Goal: Transaction & Acquisition: Subscribe to service/newsletter

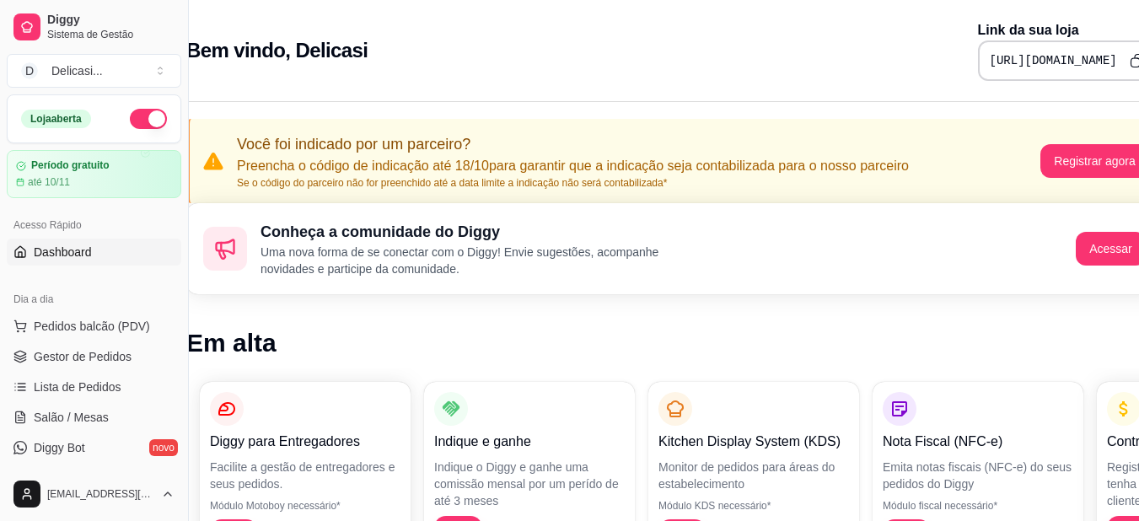
scroll to position [0, 30]
click at [104, 172] on div "Período gratuito até 10/11" at bounding box center [94, 174] width 158 height 30
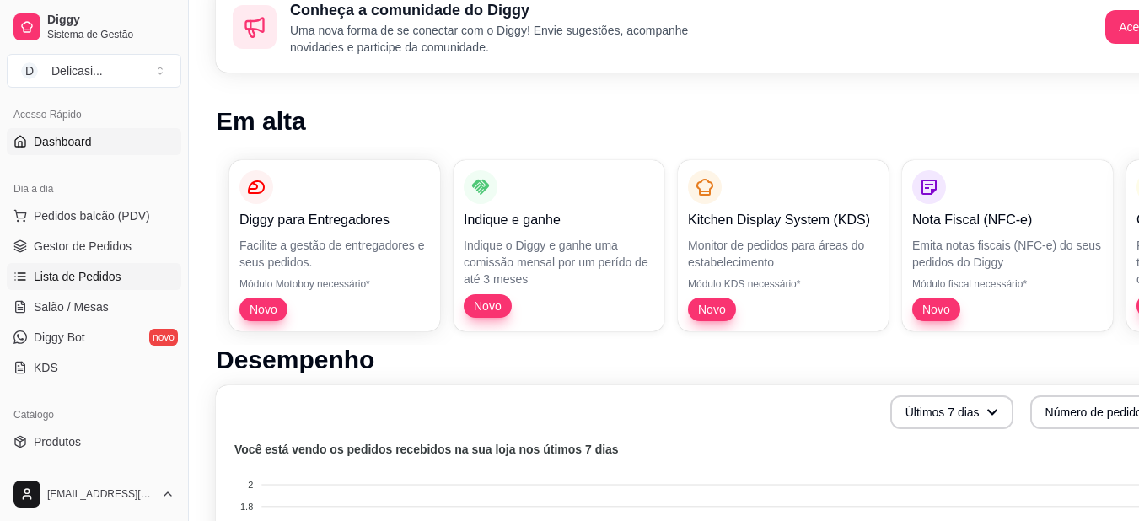
scroll to position [113, 0]
click at [105, 333] on link "Diggy Bot novo" at bounding box center [94, 334] width 174 height 27
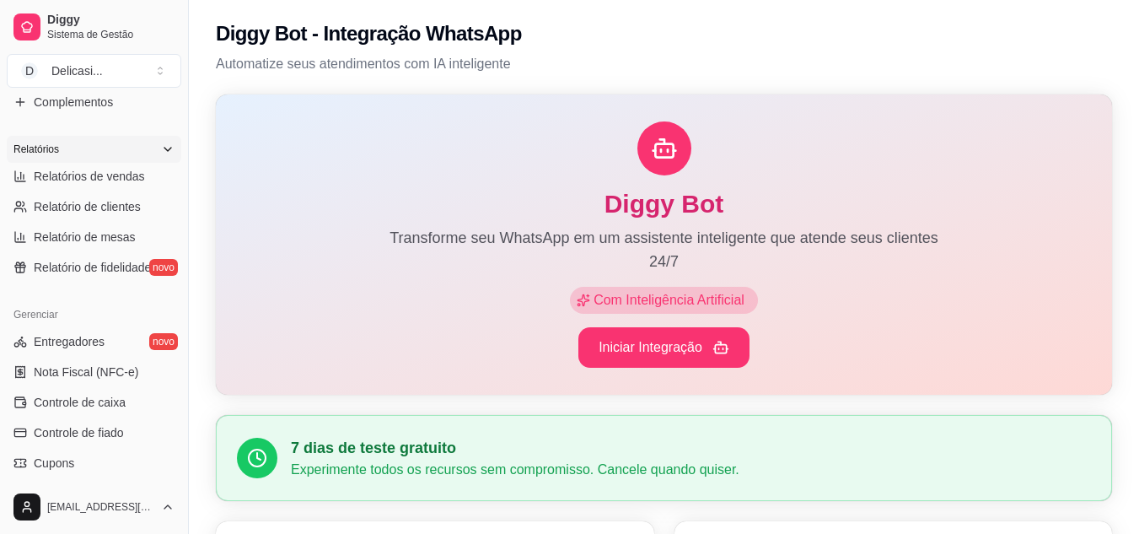
scroll to position [484, 0]
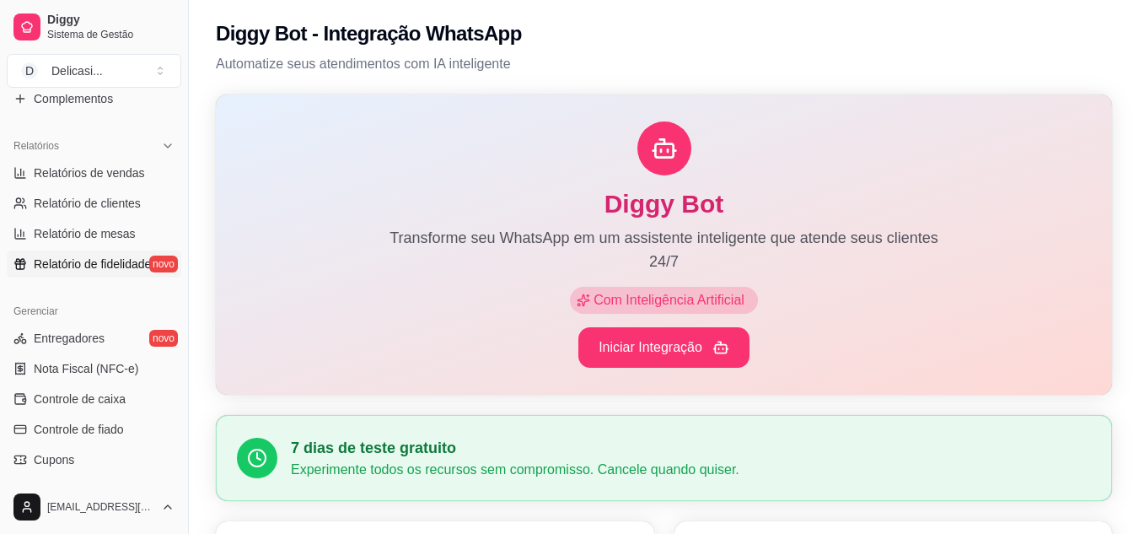
click at [115, 266] on span "Relatório de fidelidade" at bounding box center [92, 263] width 117 height 17
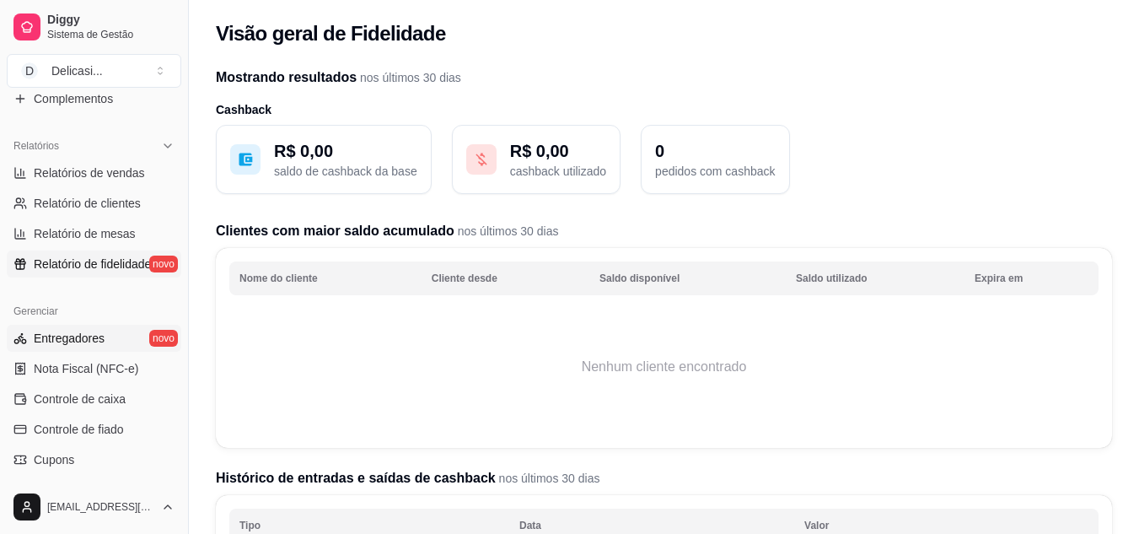
click at [147, 336] on link "Entregadores novo" at bounding box center [94, 338] width 174 height 27
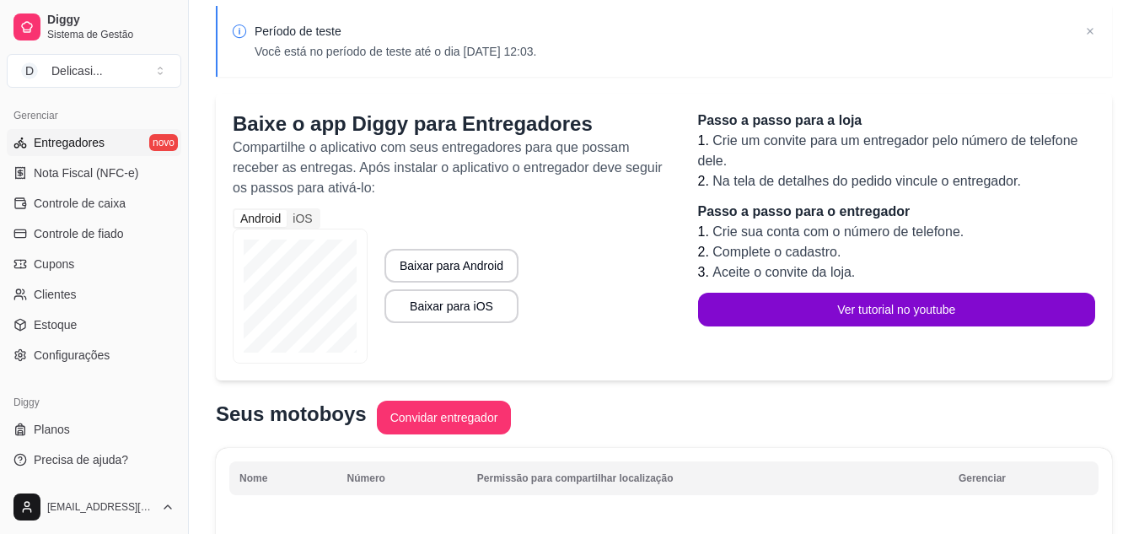
scroll to position [61, 0]
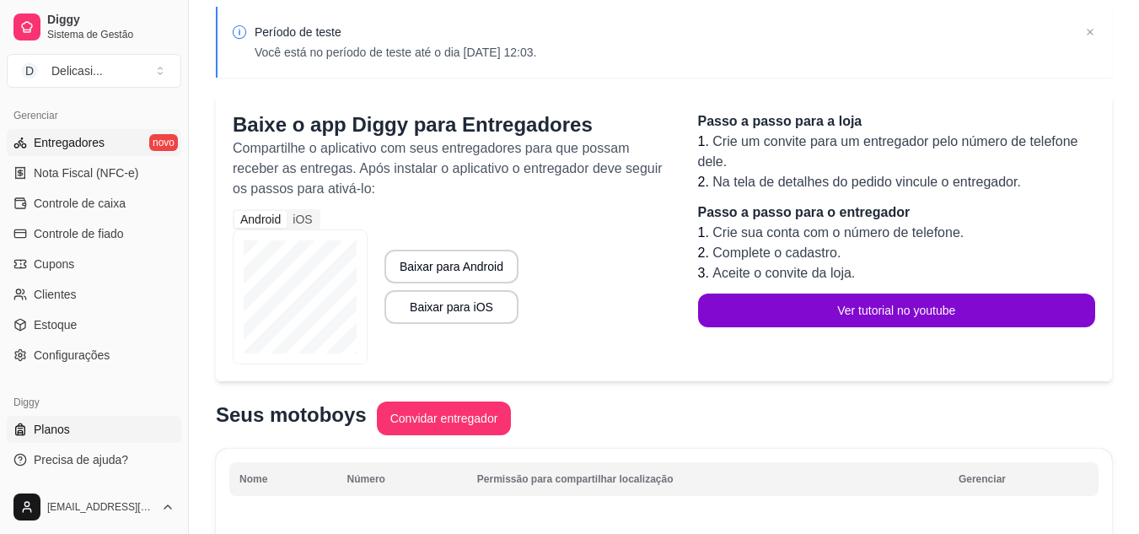
click at [60, 429] on span "Planos" at bounding box center [52, 429] width 36 height 17
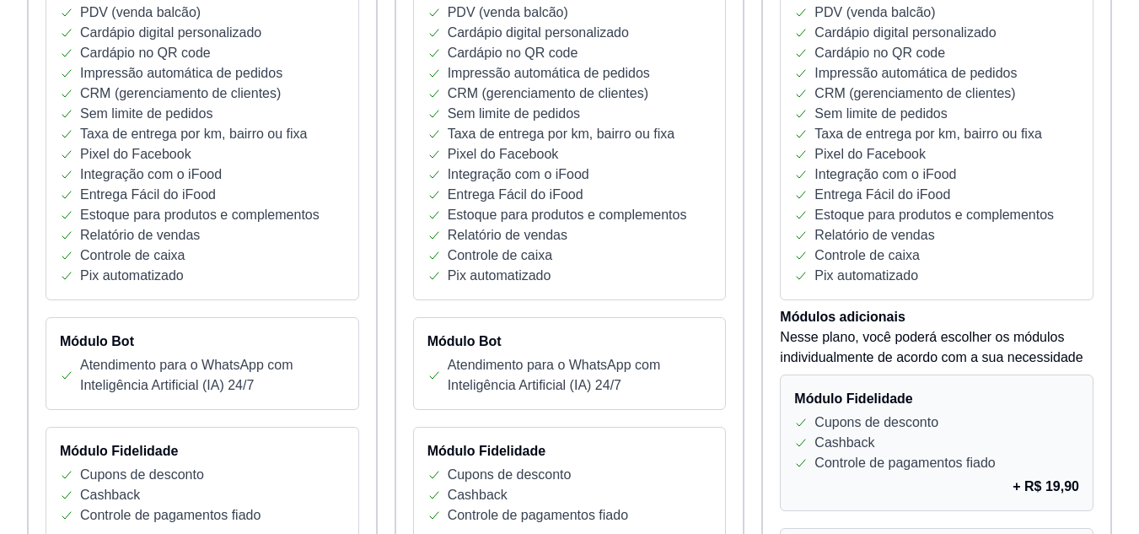
scroll to position [332, 0]
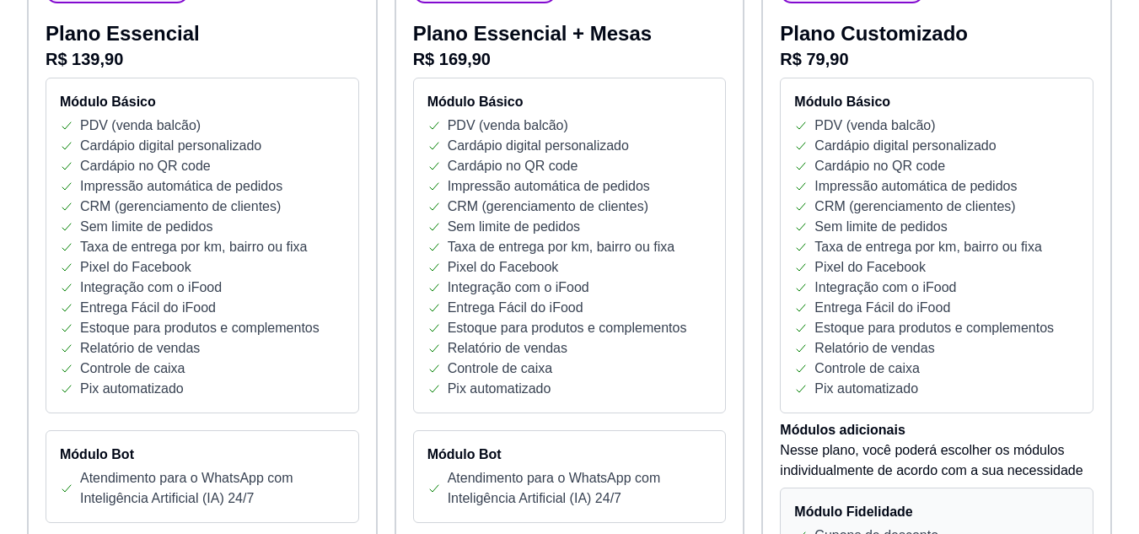
click at [1023, 277] on div "Pixel do Facebook" at bounding box center [936, 267] width 285 height 20
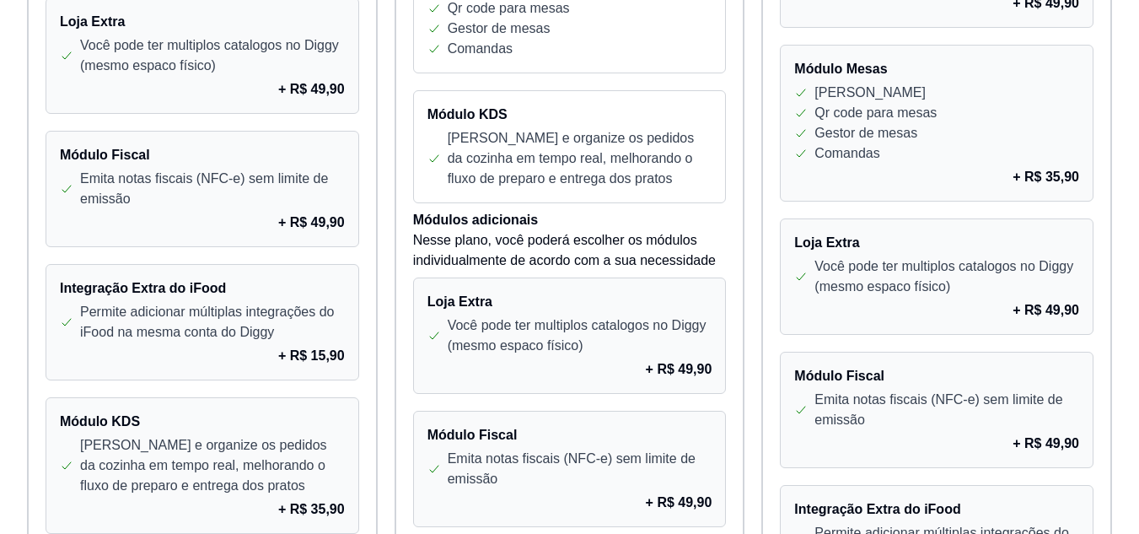
scroll to position [1069, 0]
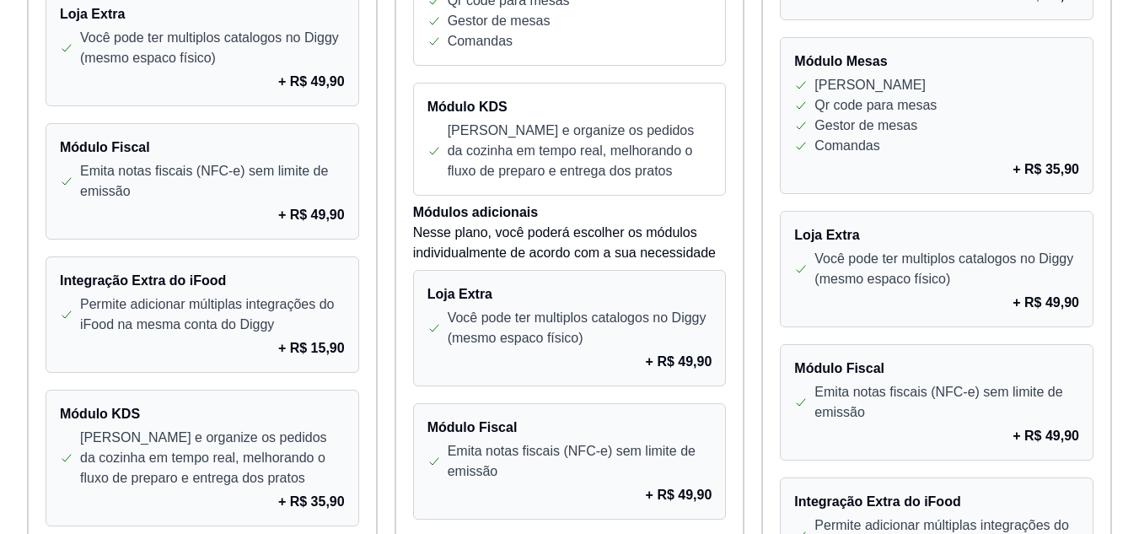
click at [1023, 277] on p "Você pode ter multiplos catalogos no Diggy (mesmo espaco físico)" at bounding box center [946, 269] width 265 height 40
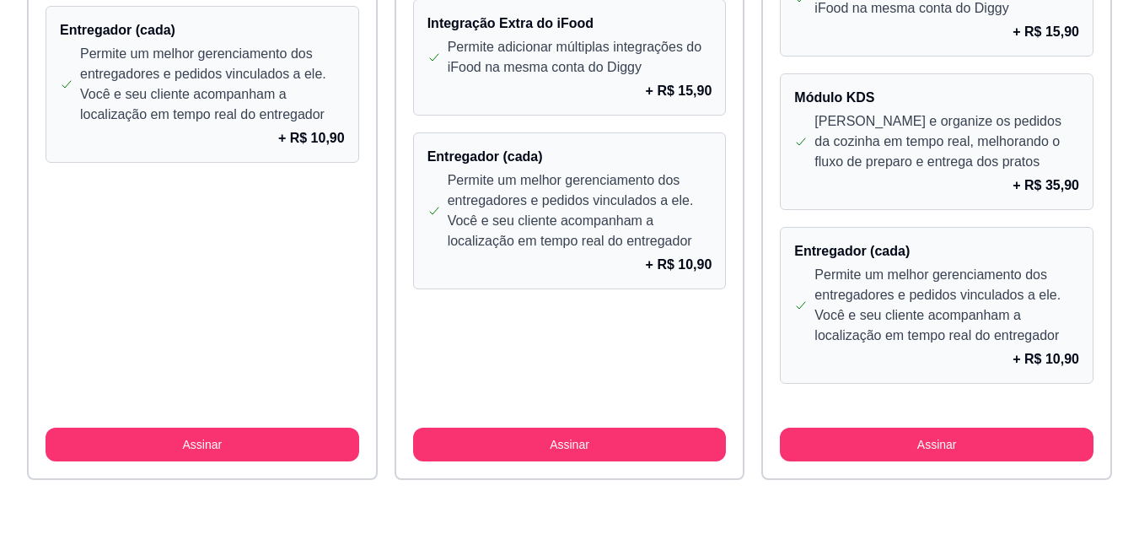
scroll to position [1604, 0]
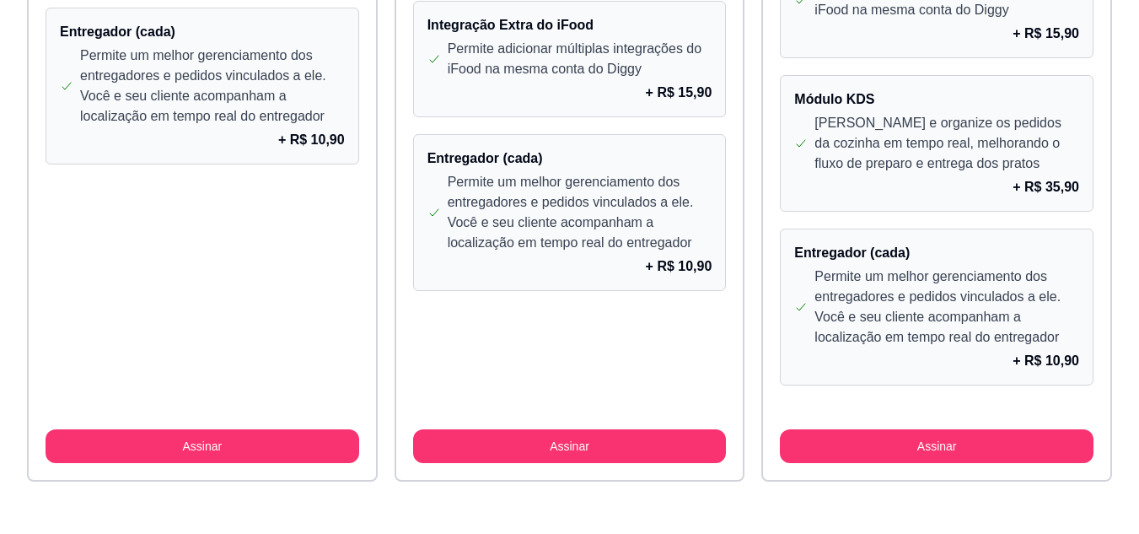
click at [1011, 368] on div "+ R$ 10,90" at bounding box center [936, 361] width 285 height 20
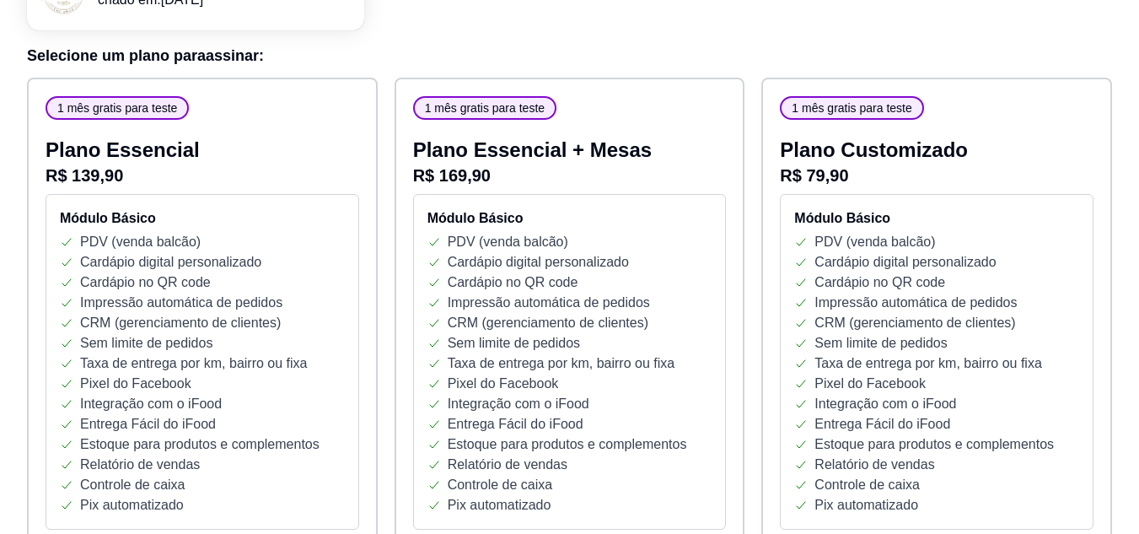
scroll to position [0, 0]
